Goal: Information Seeking & Learning: Learn about a topic

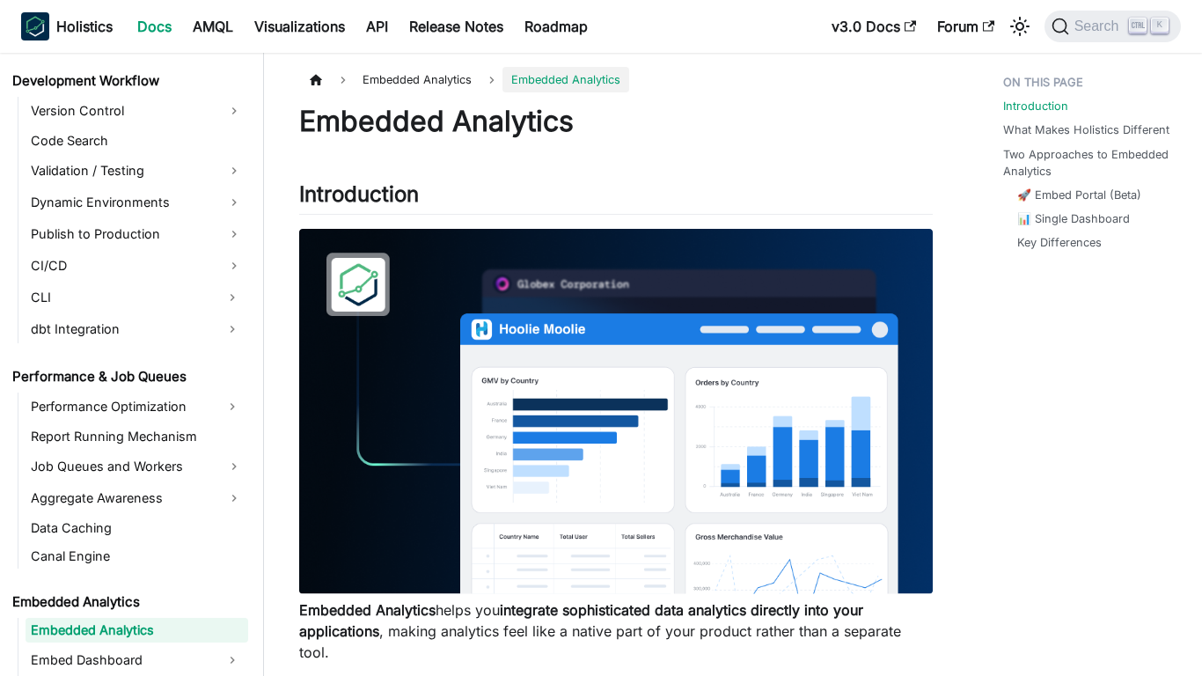
scroll to position [1420, 0]
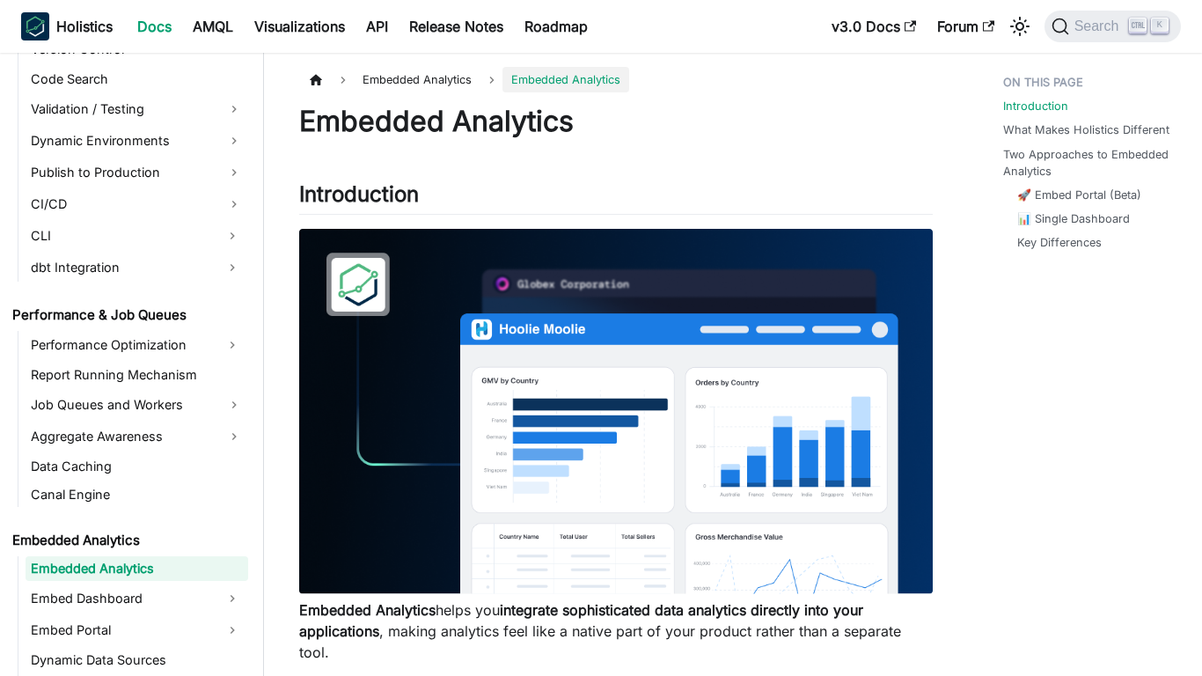
scroll to position [1420, 0]
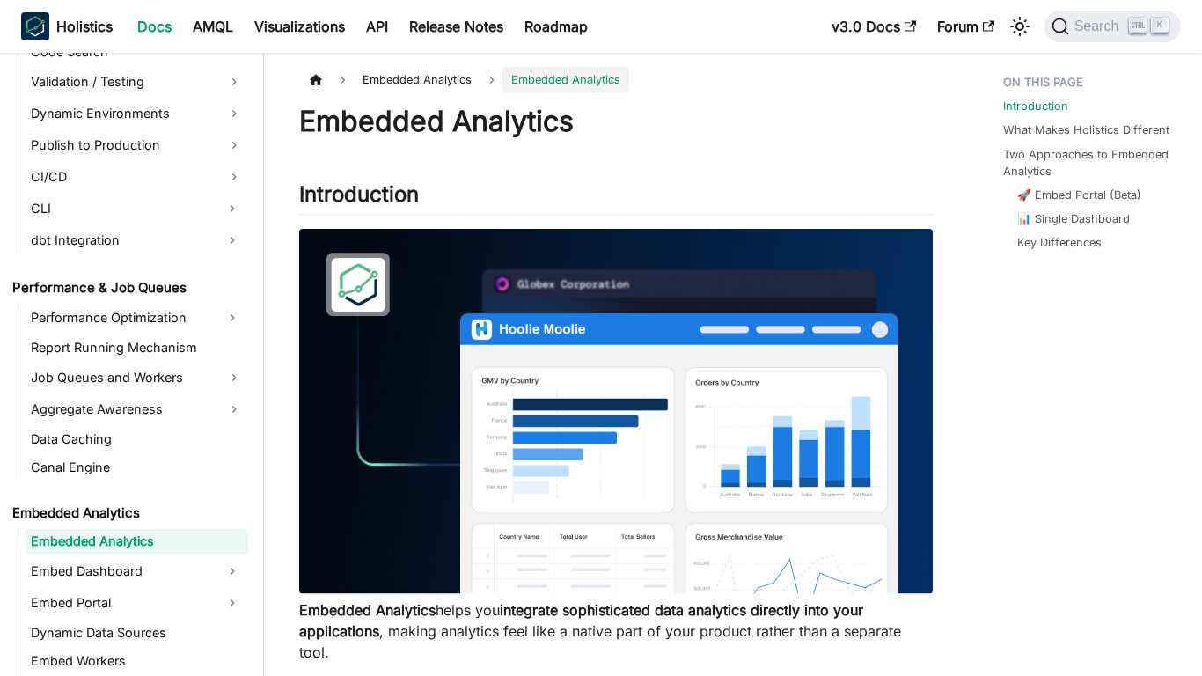
scroll to position [1420, 0]
